Goal: Information Seeking & Learning: Learn about a topic

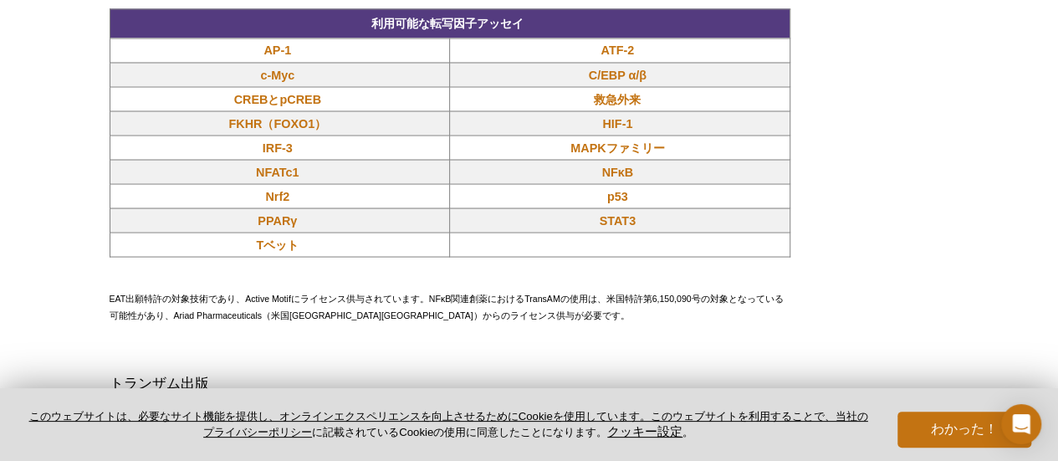
scroll to position [1516, 0]
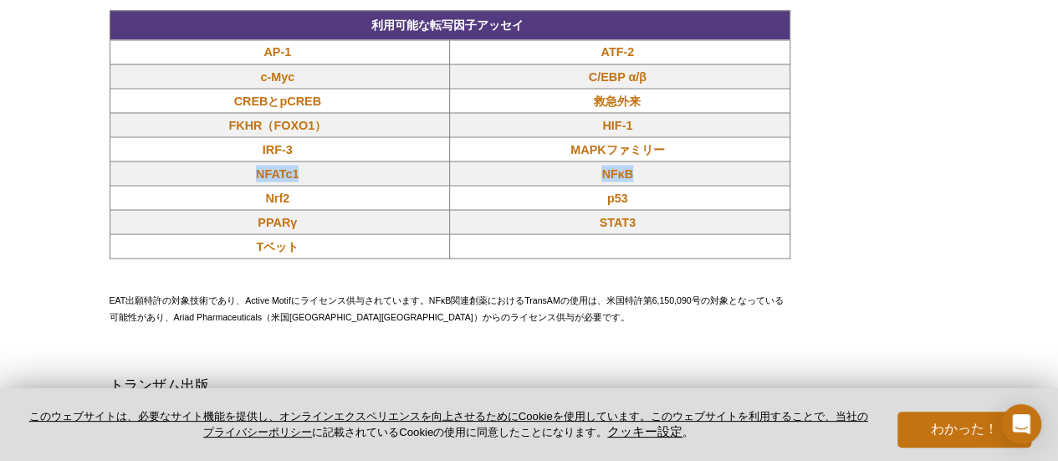
drag, startPoint x: 687, startPoint y: 170, endPoint x: 219, endPoint y: 170, distance: 467.7
click at [219, 170] on tr "NFATc1 NFκB" at bounding box center [450, 173] width 680 height 24
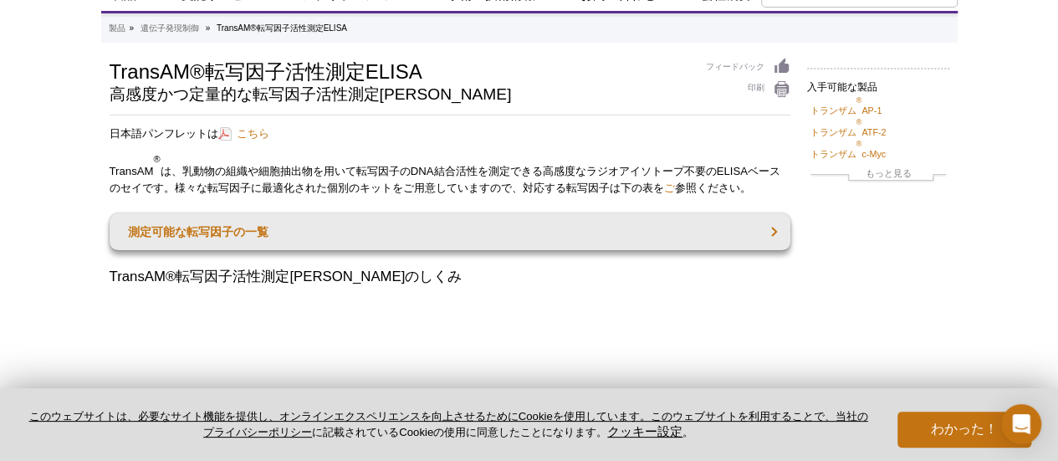
scroll to position [74, 0]
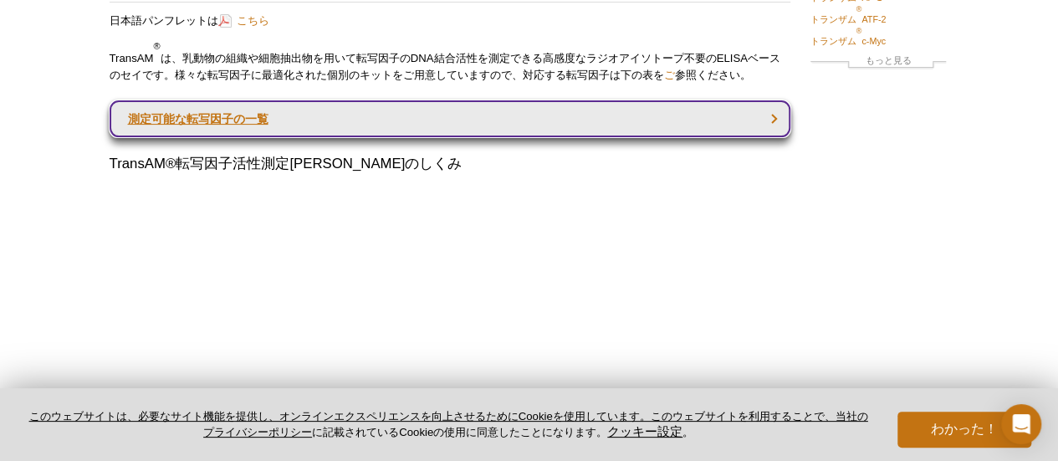
click at [772, 115] on link "測定可能な転写因子の一覧" at bounding box center [450, 118] width 681 height 37
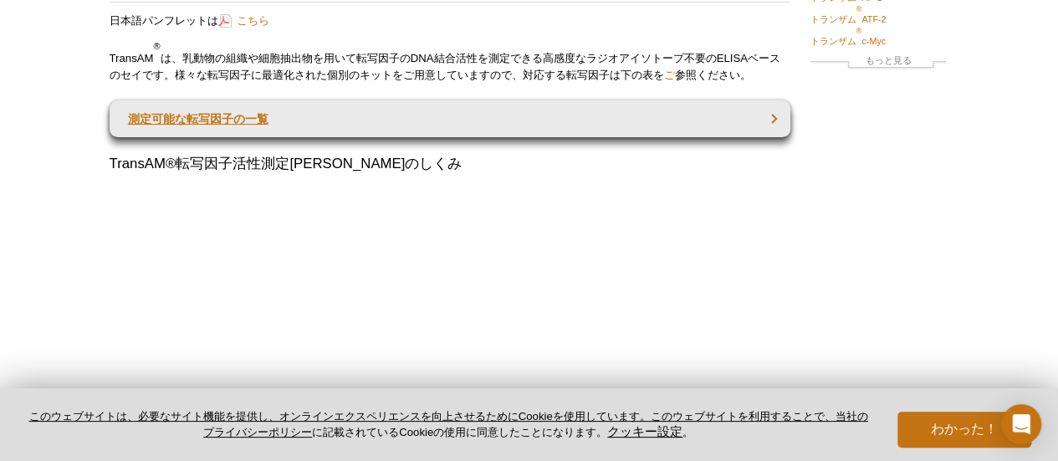
scroll to position [1537, 0]
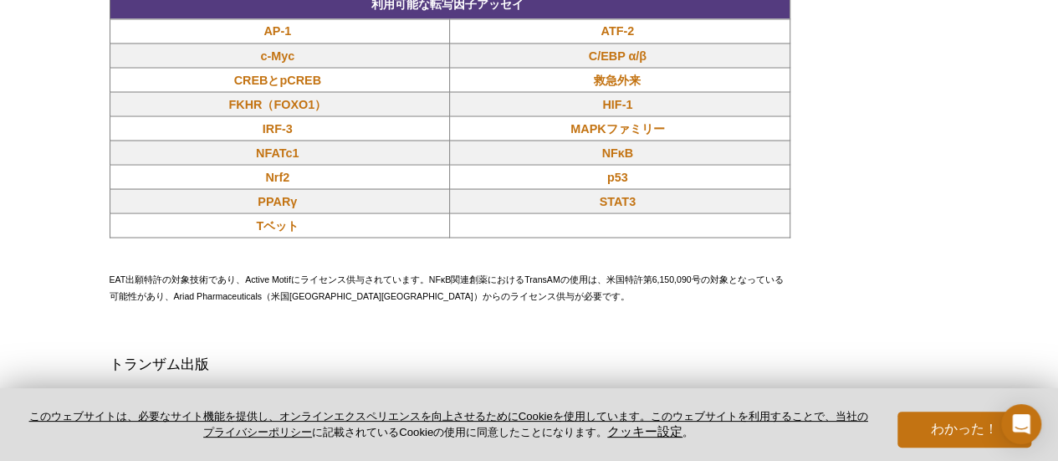
click at [772, 115] on td "HIF-1" at bounding box center [620, 103] width 341 height 24
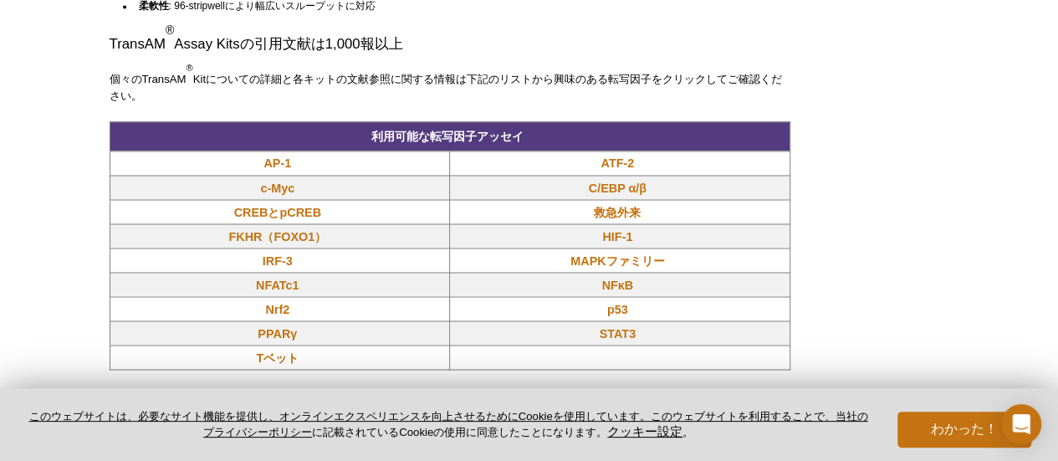
scroll to position [1402, 0]
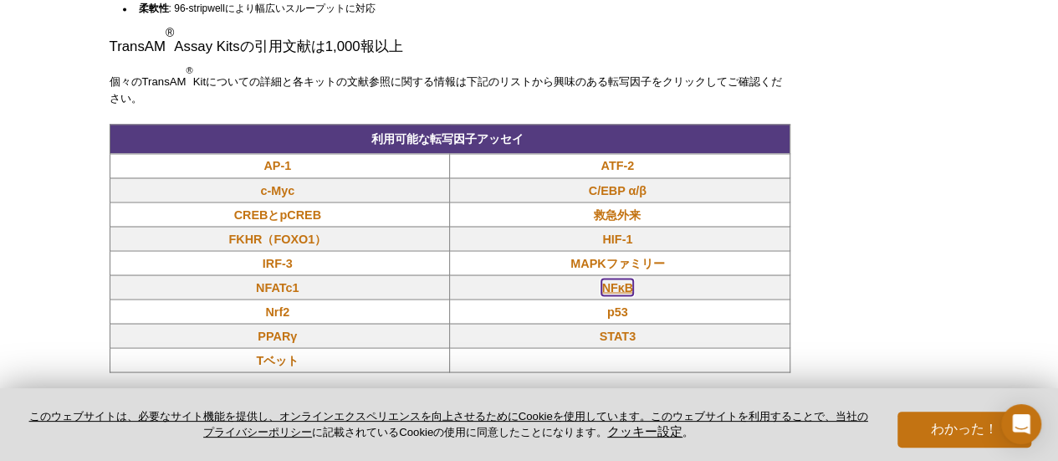
click at [623, 291] on font "NFκB" at bounding box center [618, 286] width 32 height 13
